Goal: Task Accomplishment & Management: Complete application form

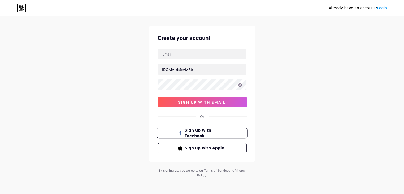
scroll to position [9, 0]
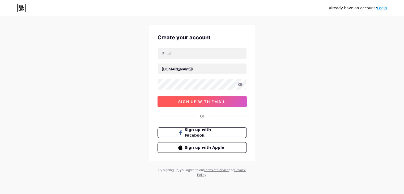
click at [196, 101] on span "sign up with email" at bounding box center [202, 101] width 48 height 5
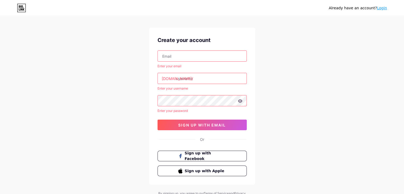
scroll to position [0, 0]
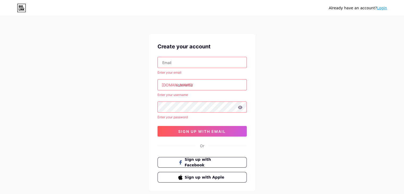
click at [193, 64] on input "text" at bounding box center [202, 62] width 89 height 11
type input "[DOMAIN_NAME][EMAIL_ADDRESS][DOMAIN_NAME]"
click at [191, 86] on input "text" at bounding box center [202, 84] width 89 height 11
type input "taxidon"
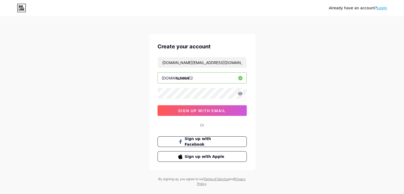
click at [281, 105] on div "Already have an account? Login Create your account [DOMAIN_NAME][EMAIL_ADDRESS]…" at bounding box center [202, 101] width 404 height 203
click at [214, 108] on span "sign up with email" at bounding box center [202, 110] width 48 height 5
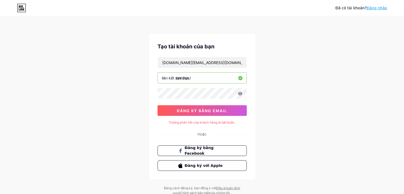
click at [289, 79] on div "Đã có tài khoản? Đăng nhập Tạo tài khoản của bạn [DOMAIN_NAME][EMAIL_ADDRESS][D…" at bounding box center [202, 106] width 404 height 212
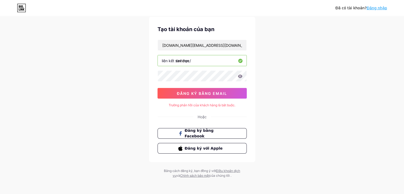
scroll to position [18, 0]
